Goal: Obtain resource: Obtain resource

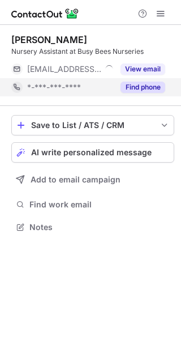
scroll to position [6, 6]
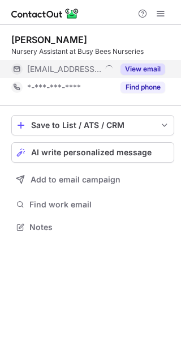
click at [133, 75] on div "View email" at bounding box center [140, 69] width 52 height 18
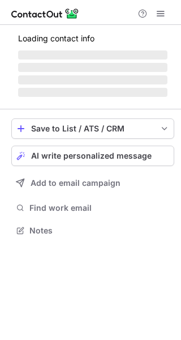
scroll to position [229, 181]
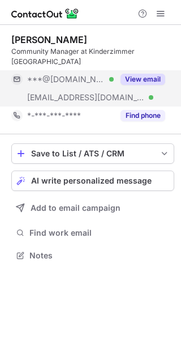
click at [134, 74] on button "View email" at bounding box center [143, 79] width 45 height 11
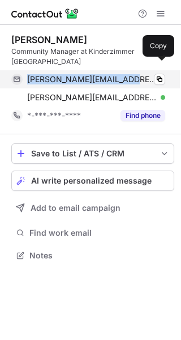
drag, startPoint x: 27, startPoint y: 65, endPoint x: 117, endPoint y: 64, distance: 90.7
click at [117, 74] on span "a.lashley@hotmail.co.uk" at bounding box center [92, 79] width 130 height 10
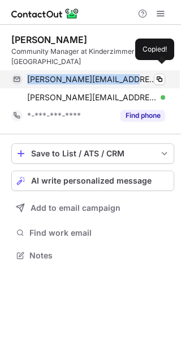
copy span "a.lashley@hotmail.co.uk"
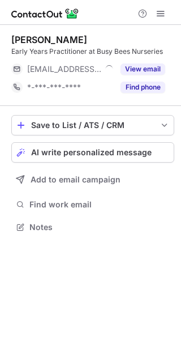
scroll to position [6, 6]
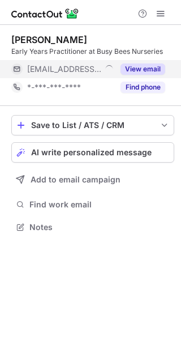
click at [139, 70] on button "View email" at bounding box center [143, 69] width 45 height 11
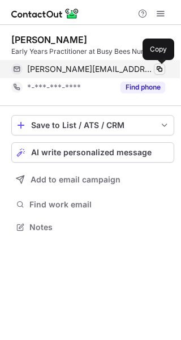
click at [157, 66] on span at bounding box center [159, 69] width 9 height 9
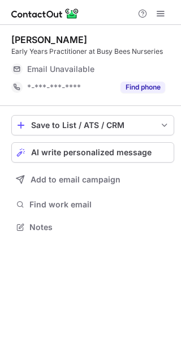
scroll to position [219, 181]
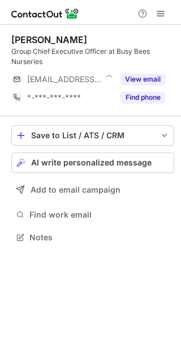
scroll to position [229, 181]
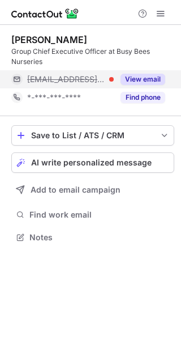
click at [158, 82] on button "View email" at bounding box center [143, 79] width 45 height 11
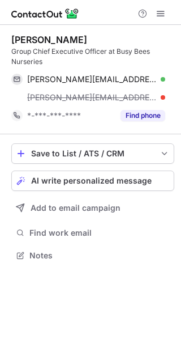
scroll to position [247, 181]
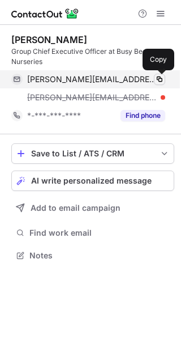
click at [158, 80] on span at bounding box center [159, 79] width 9 height 9
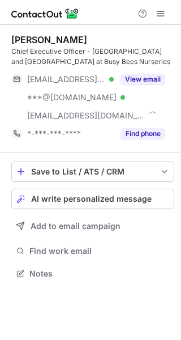
scroll to position [265, 181]
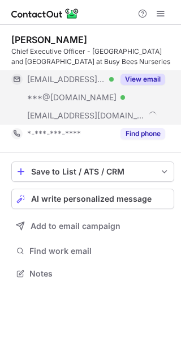
click at [142, 84] on button "View email" at bounding box center [143, 79] width 45 height 11
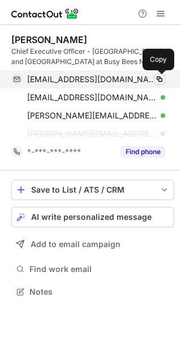
click at [158, 75] on span at bounding box center [159, 79] width 9 height 9
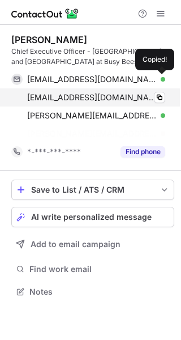
scroll to position [265, 181]
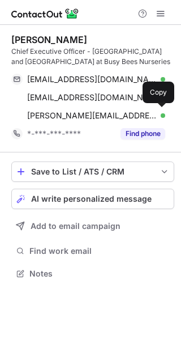
scroll to position [265, 181]
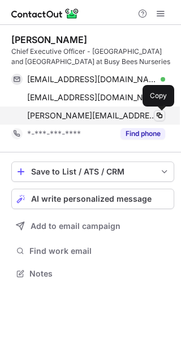
click at [159, 113] on span at bounding box center [159, 115] width 9 height 9
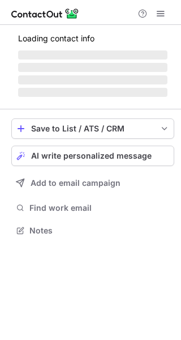
scroll to position [6, 6]
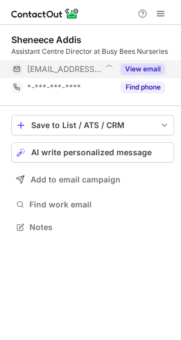
click at [150, 65] on button "View email" at bounding box center [143, 69] width 45 height 11
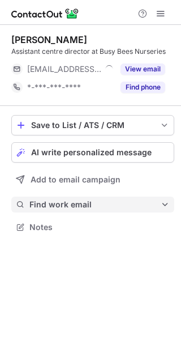
scroll to position [6, 6]
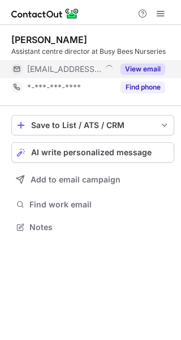
click at [146, 66] on button "View email" at bounding box center [143, 69] width 45 height 11
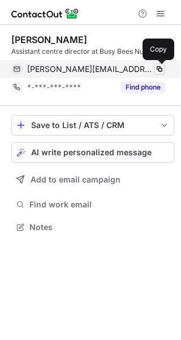
click at [155, 66] on button at bounding box center [159, 69] width 11 height 11
click at [155, 67] on span at bounding box center [159, 69] width 9 height 9
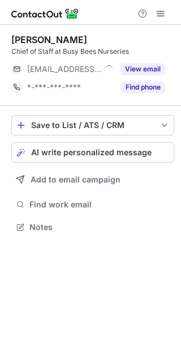
scroll to position [6, 6]
